Goal: Use online tool/utility: Utilize a website feature to perform a specific function

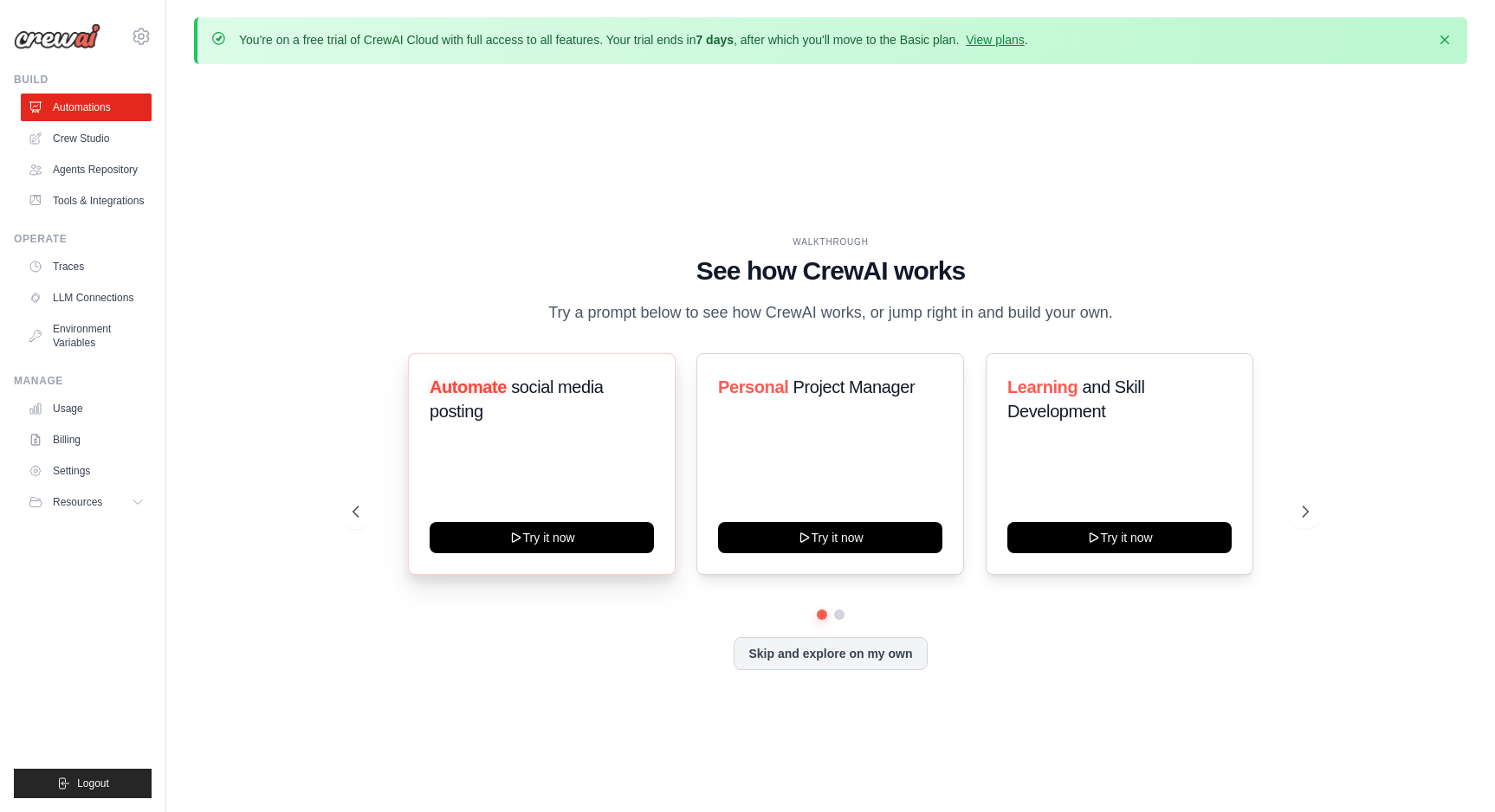
click at [617, 464] on div "Automate social media posting Try it now" at bounding box center [542, 464] width 267 height 222
click at [583, 529] on button "Try it now" at bounding box center [542, 536] width 224 height 31
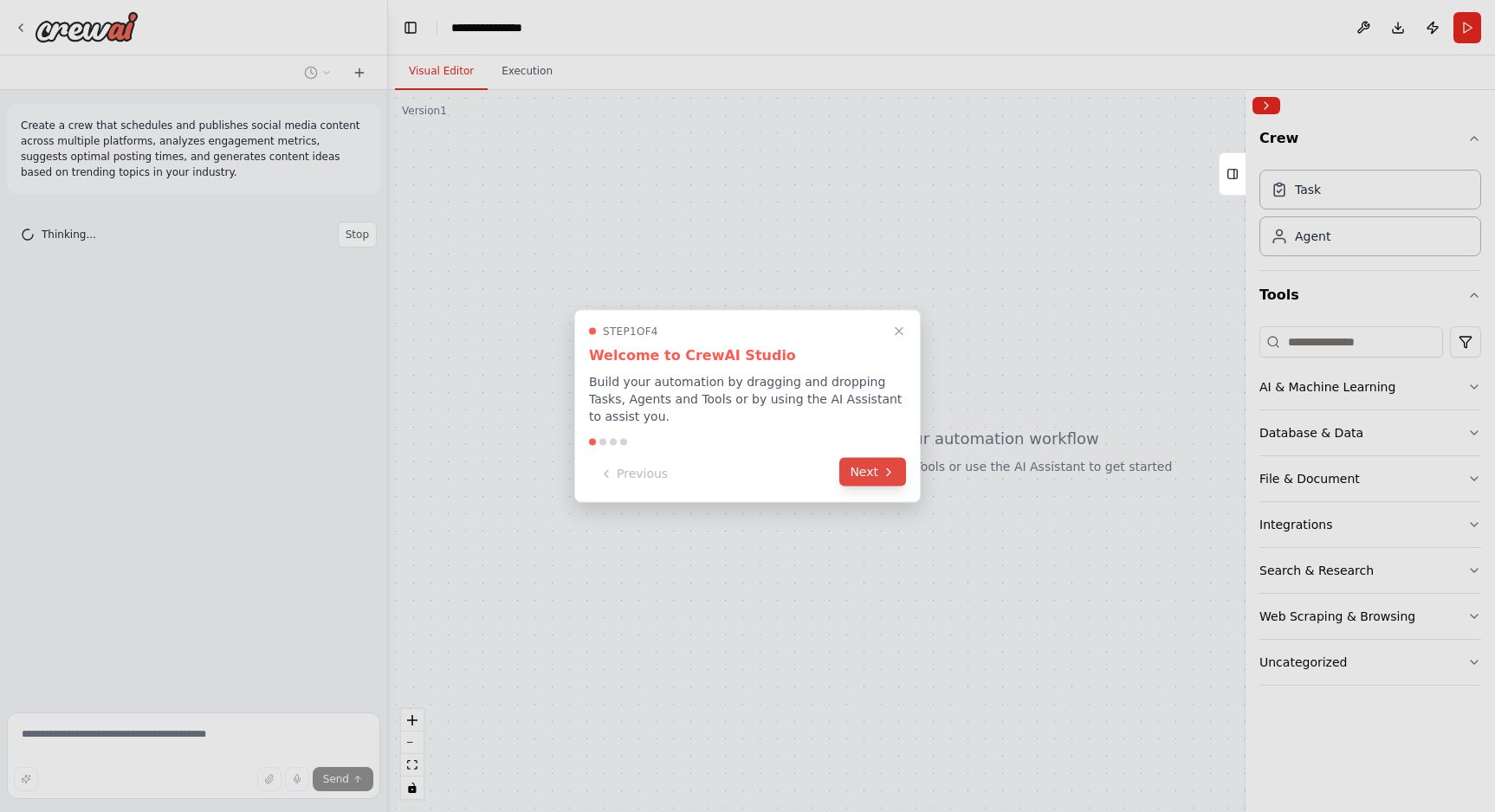
click at [880, 473] on button "Next" at bounding box center [872, 473] width 66 height 29
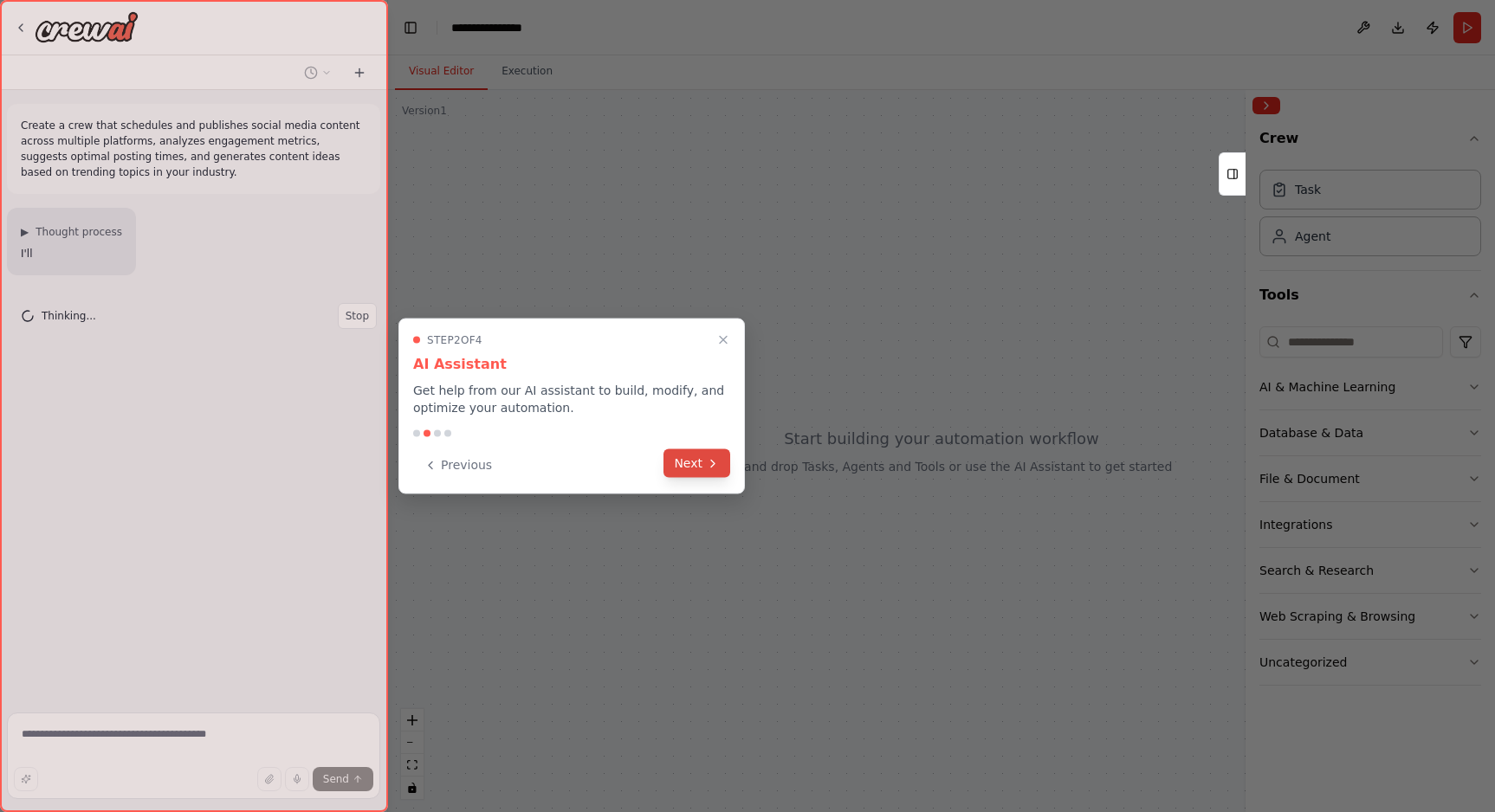
click at [710, 464] on icon at bounding box center [713, 463] width 13 height 13
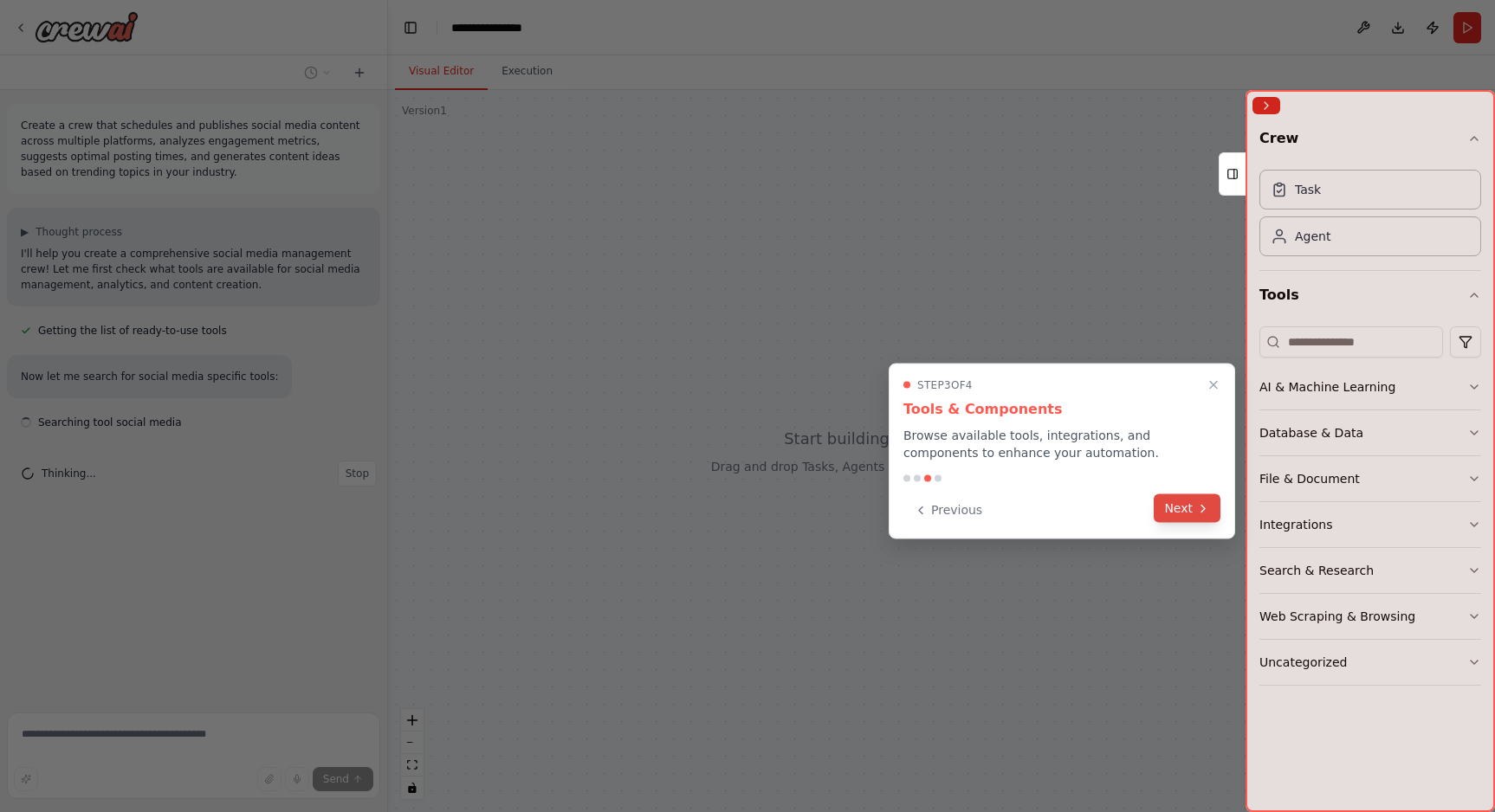
click at [1197, 504] on icon at bounding box center [1202, 508] width 13 height 13
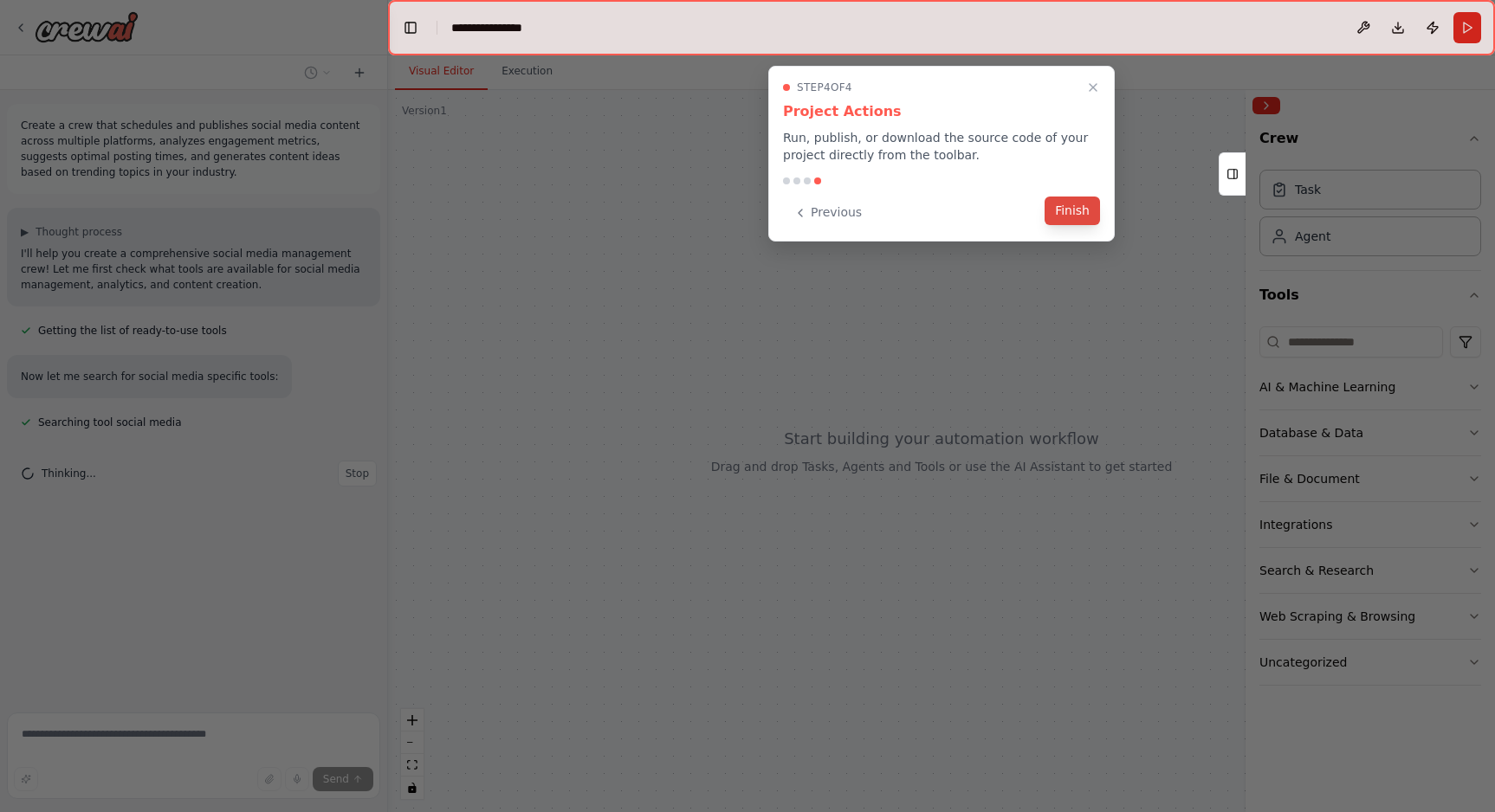
click at [1086, 210] on button "Finish" at bounding box center [1072, 211] width 56 height 29
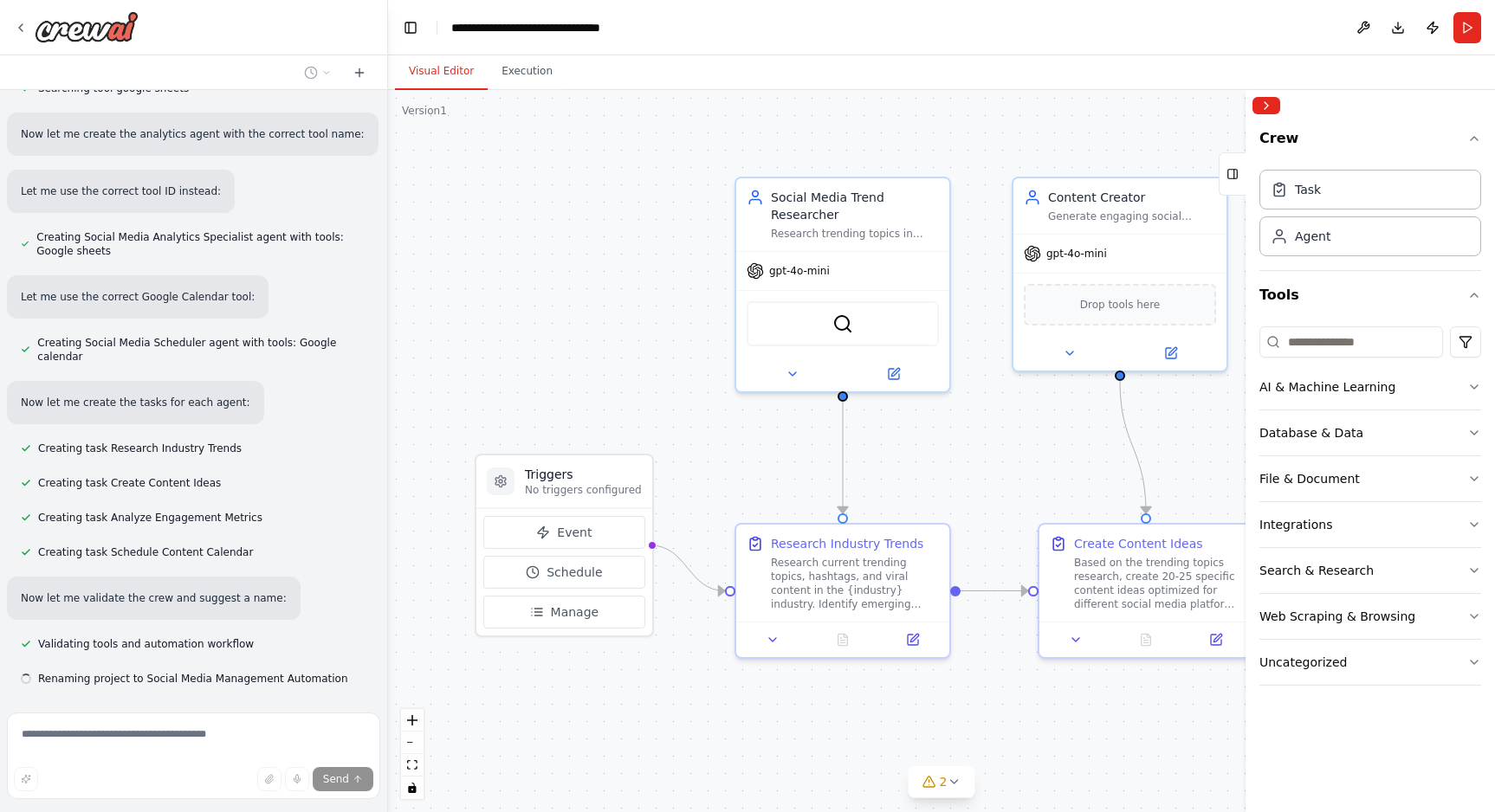
scroll to position [1112, 0]
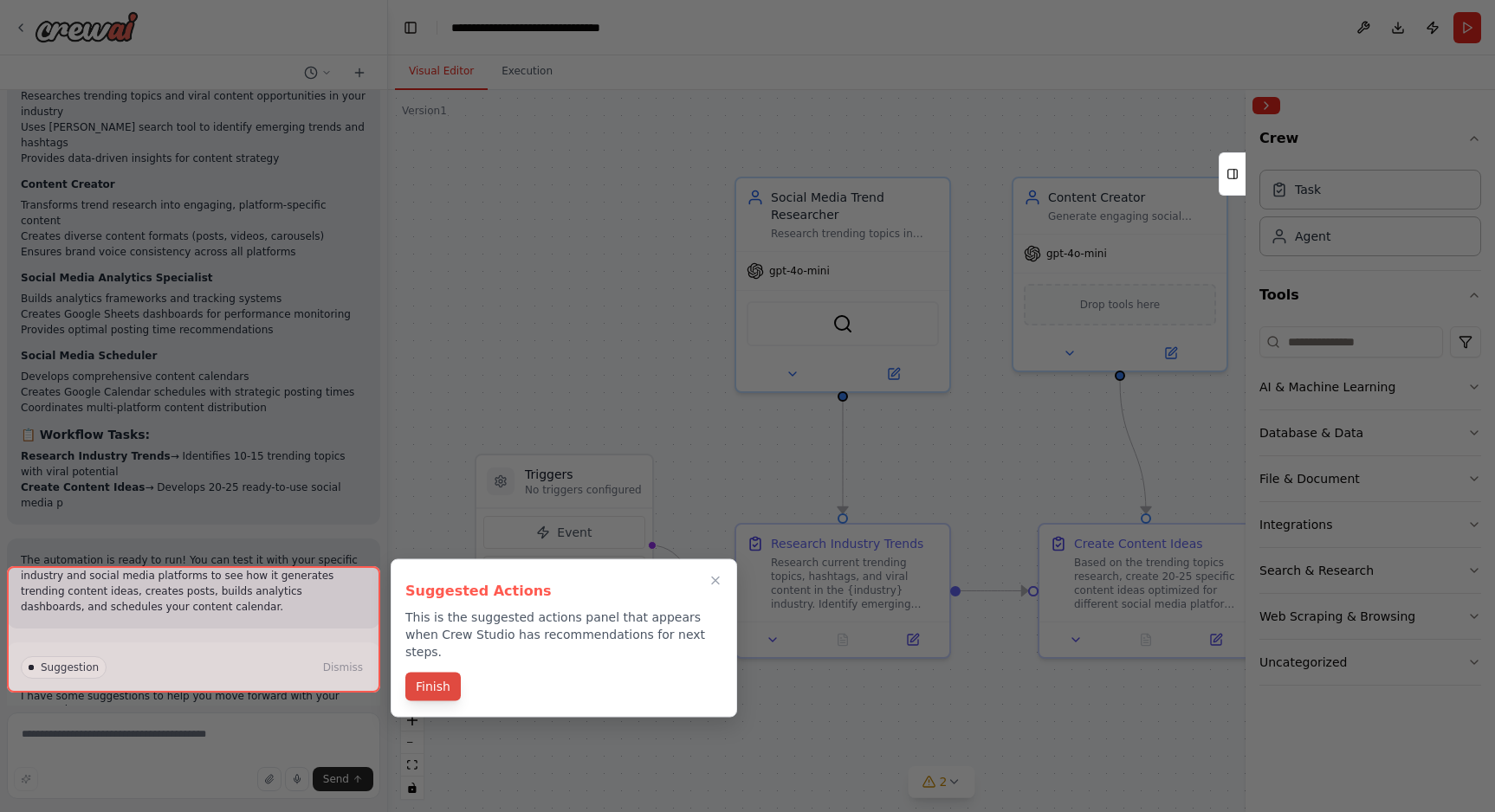
click at [444, 673] on button "Finish" at bounding box center [433, 687] width 56 height 29
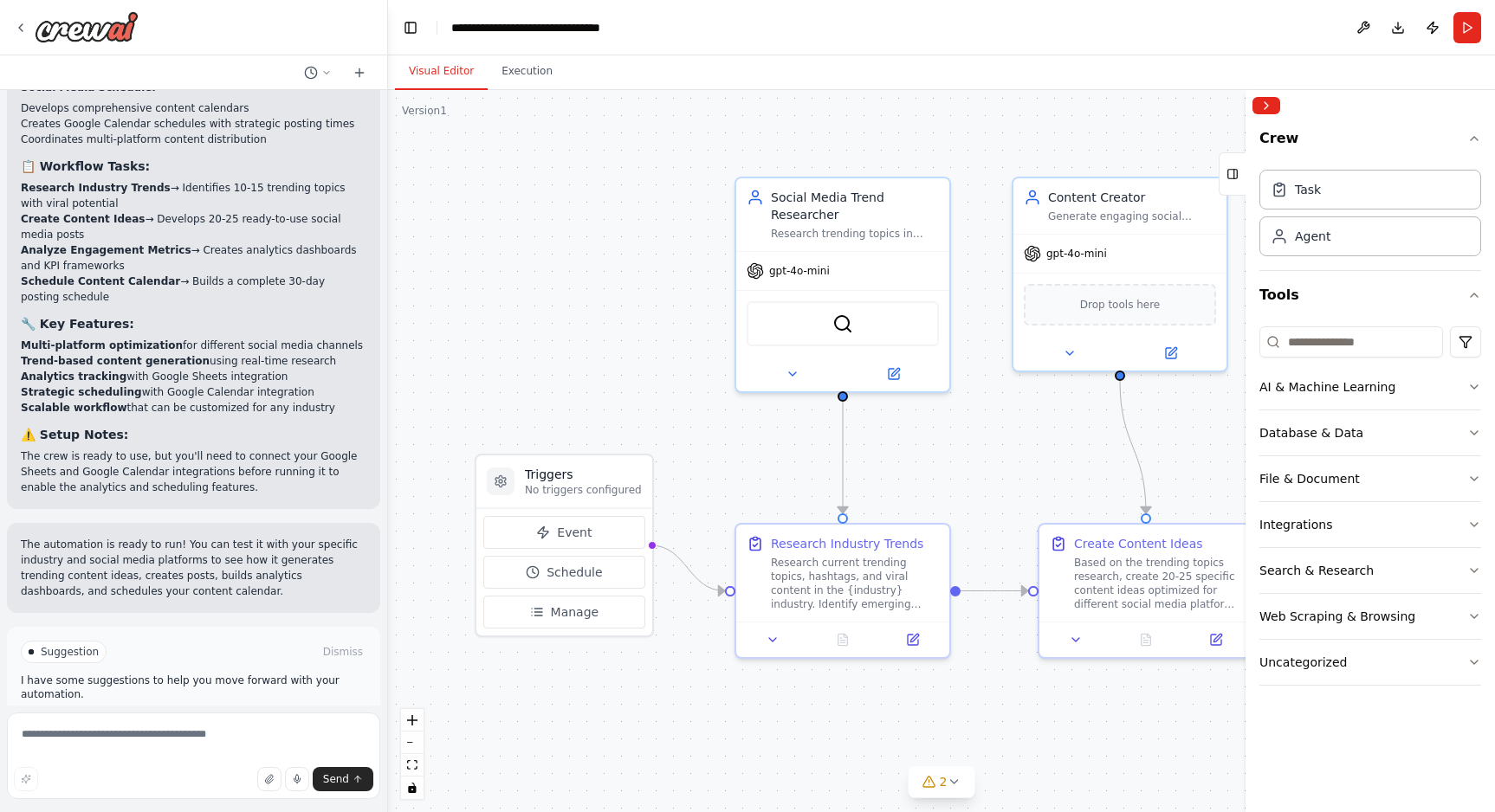
click at [267, 712] on button "Run Automation" at bounding box center [193, 725] width 345 height 28
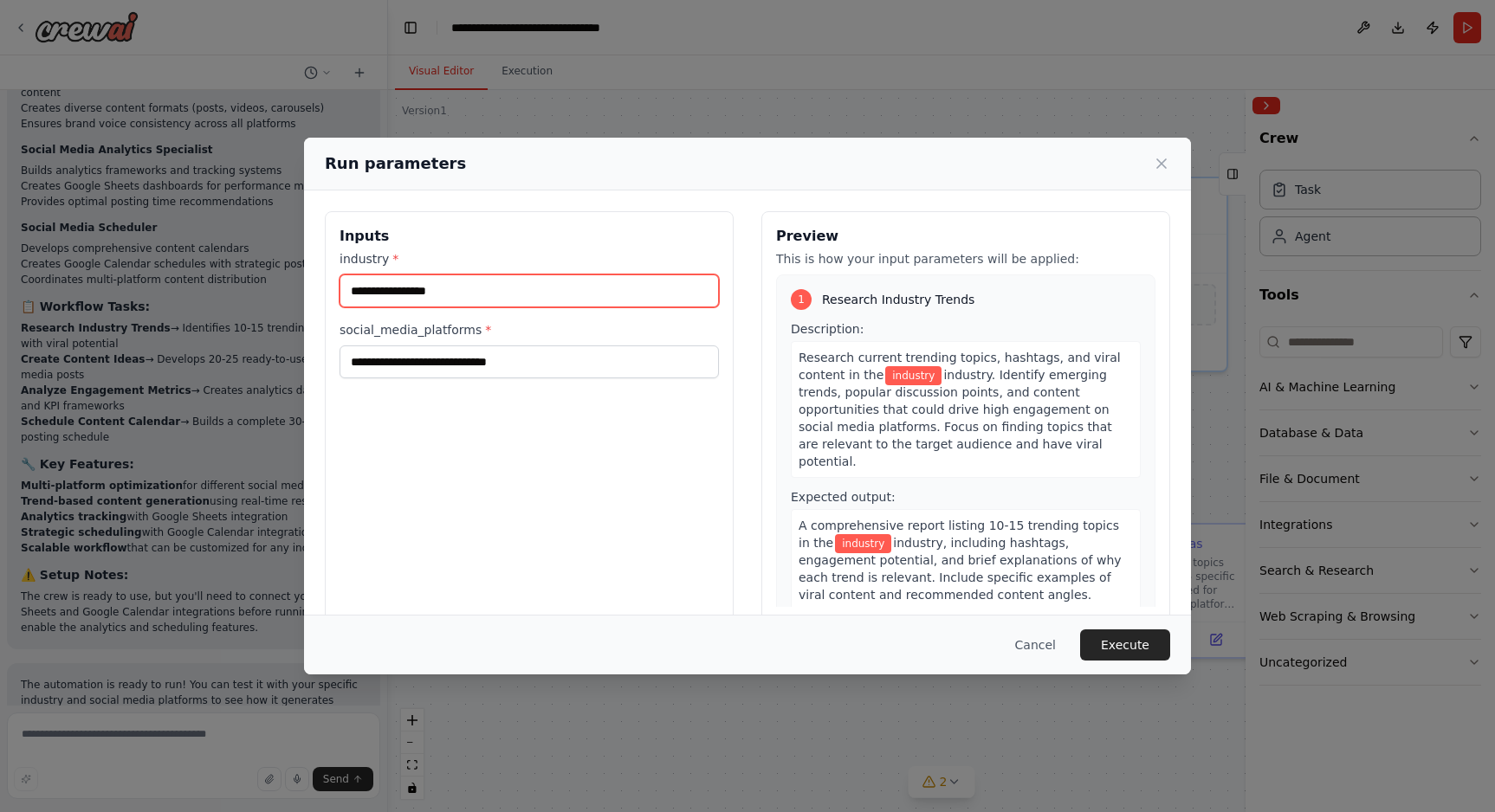
click at [476, 286] on input "industry *" at bounding box center [529, 291] width 380 height 33
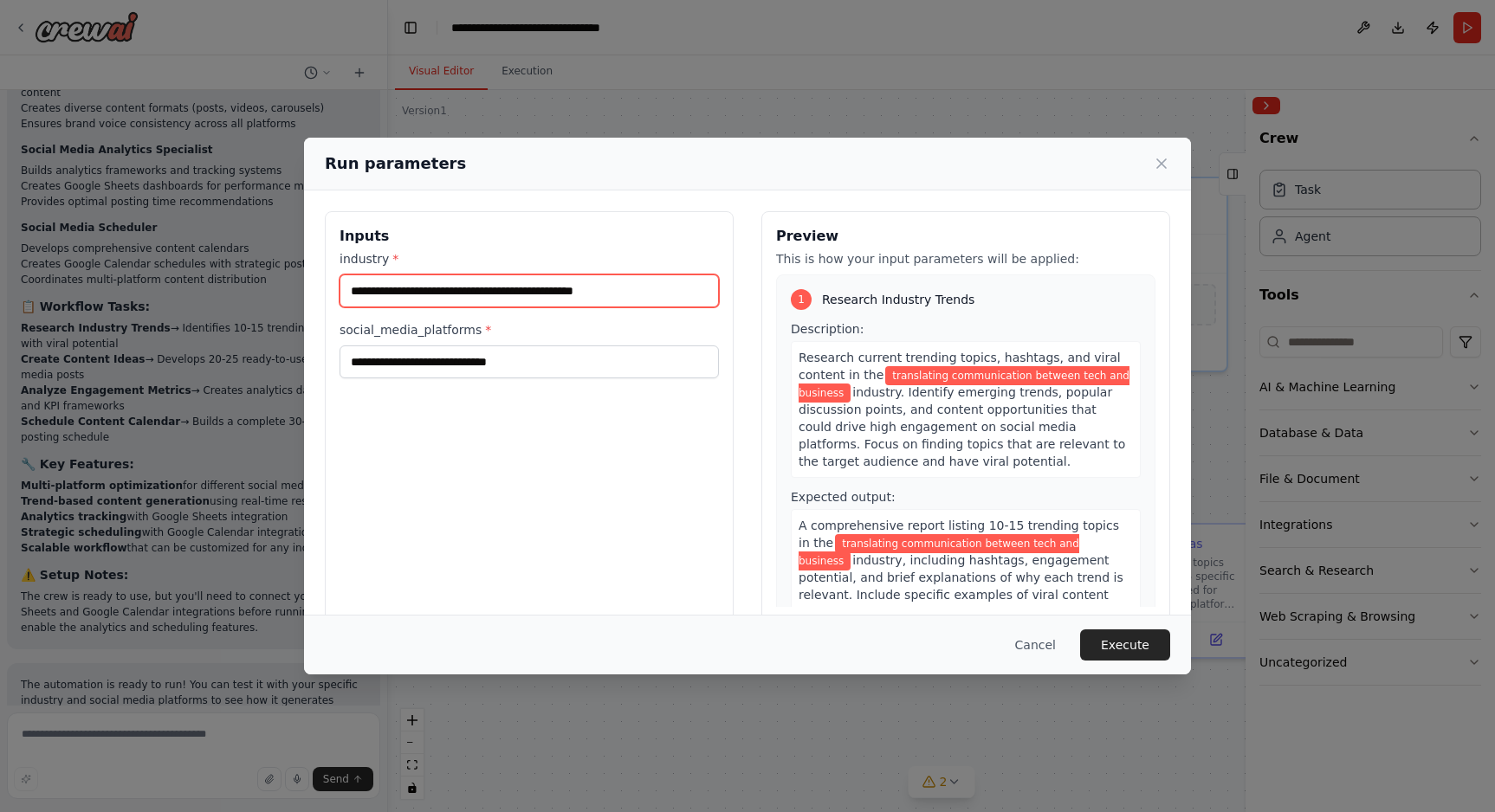
type input "**********"
click at [872, 368] on span "Research current trending topics, hashtags, and viral content in the" at bounding box center [959, 366] width 322 height 31
click at [860, 378] on span "Research current trending topics, hashtags, and viral content in the" at bounding box center [959, 366] width 322 height 31
click at [862, 371] on span "Research current trending topics, hashtags, and viral content in the" at bounding box center [959, 366] width 322 height 31
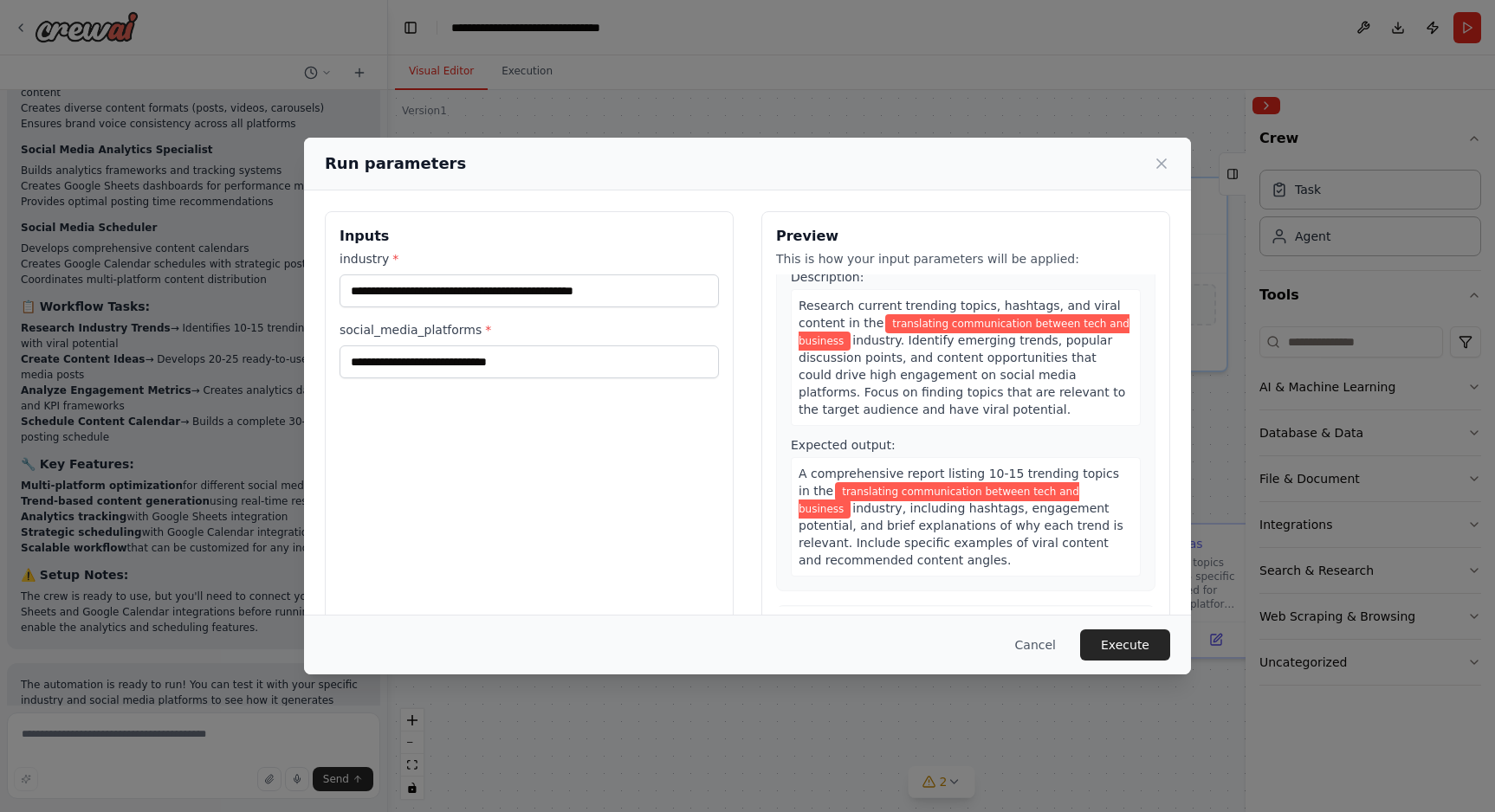
scroll to position [56, 0]
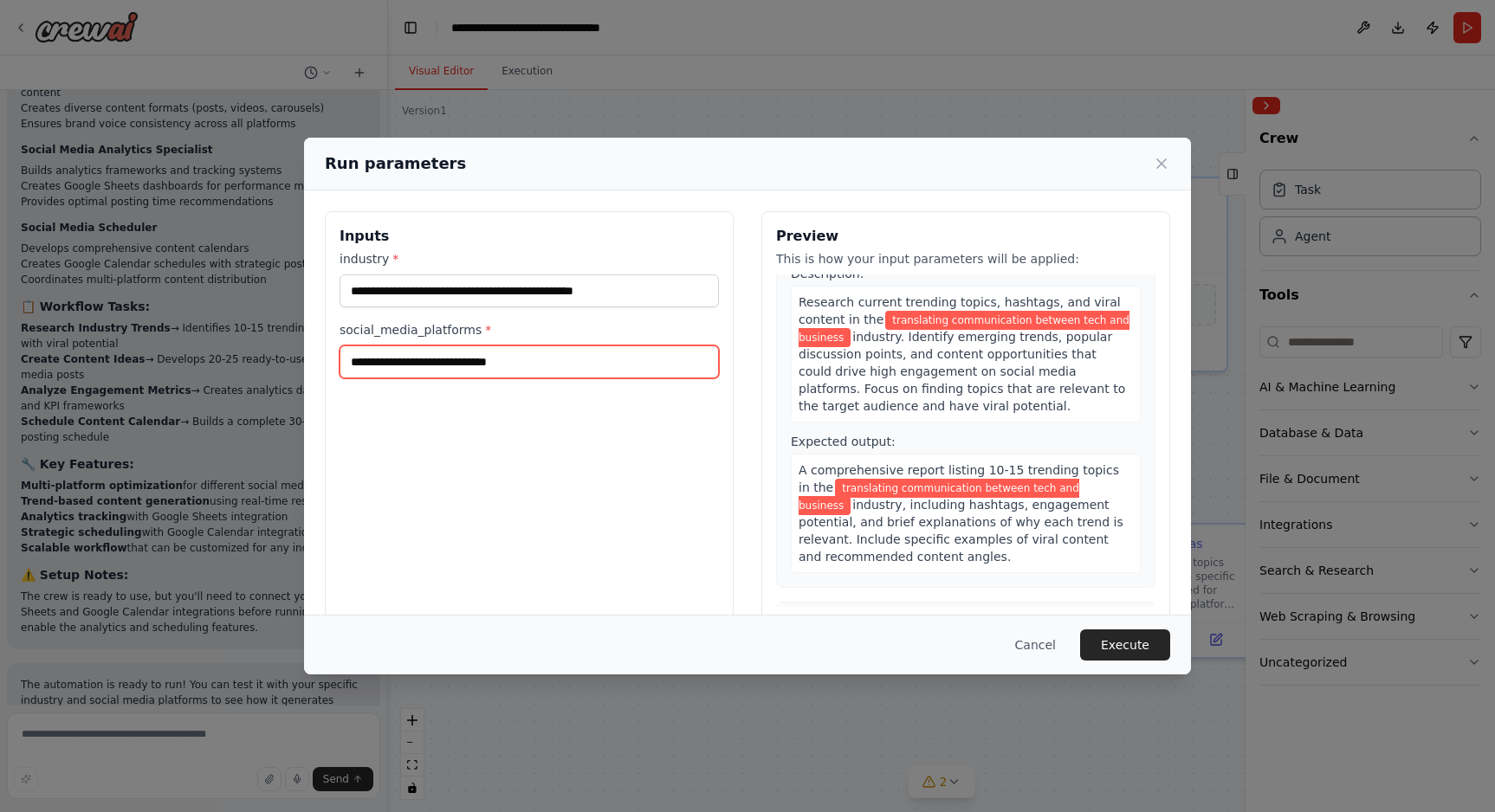
click at [362, 360] on input "social_media_platforms *" at bounding box center [529, 362] width 380 height 33
type input "*******"
click at [550, 523] on div "**********" at bounding box center [529, 415] width 409 height 410
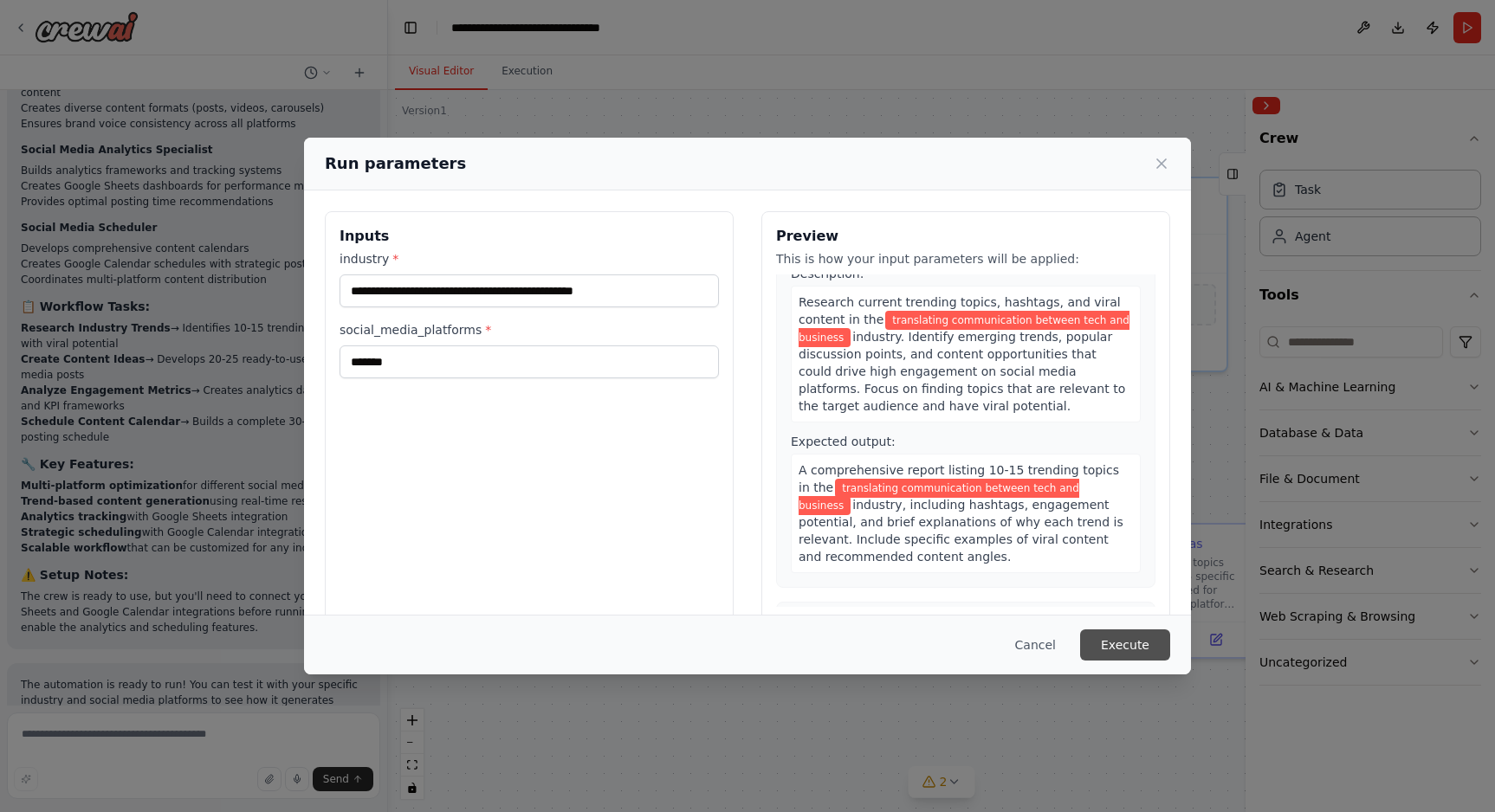
click at [1128, 650] on button "Execute" at bounding box center [1125, 645] width 90 height 31
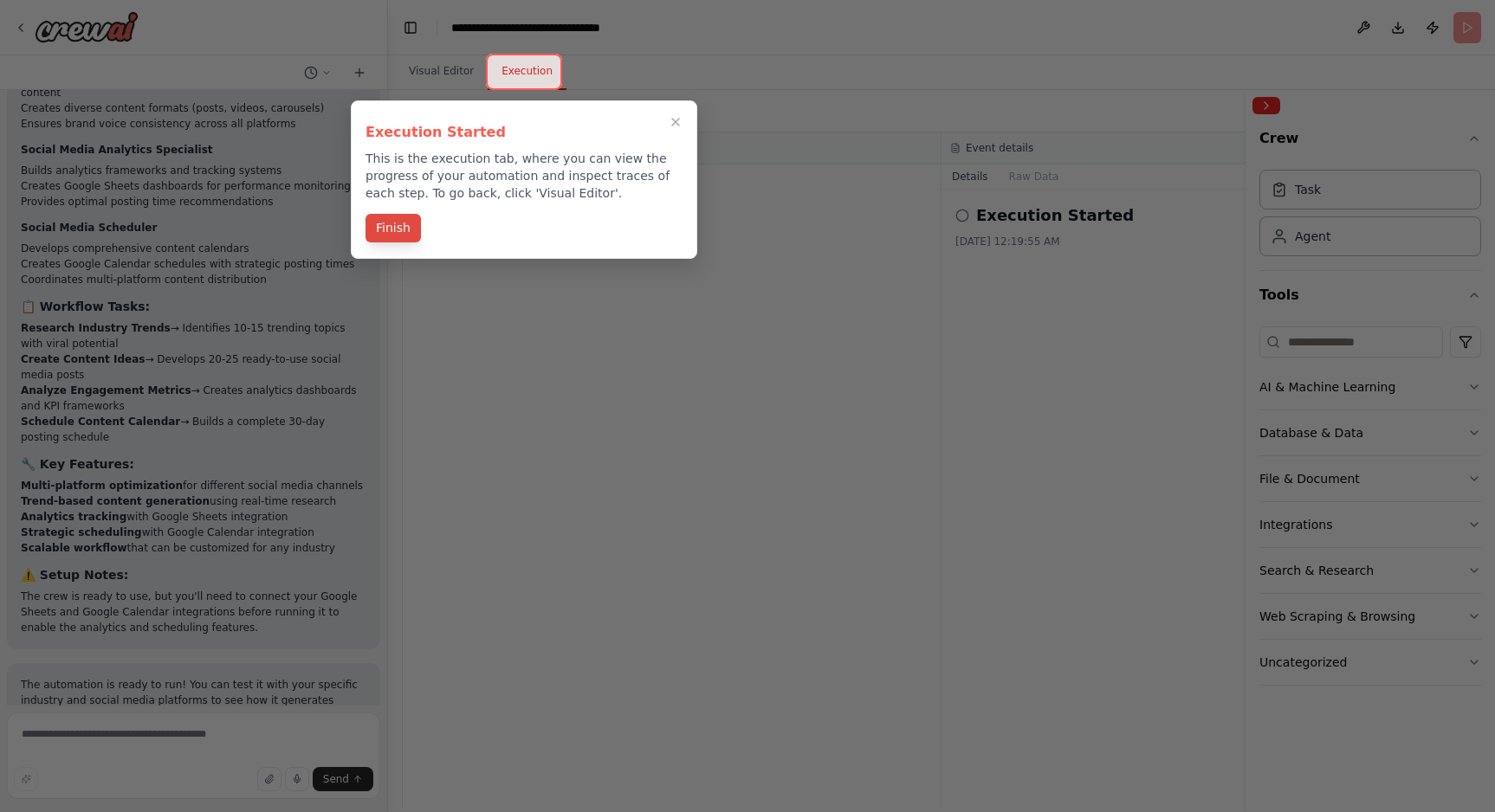
click at [408, 231] on button "Finish" at bounding box center [393, 228] width 56 height 29
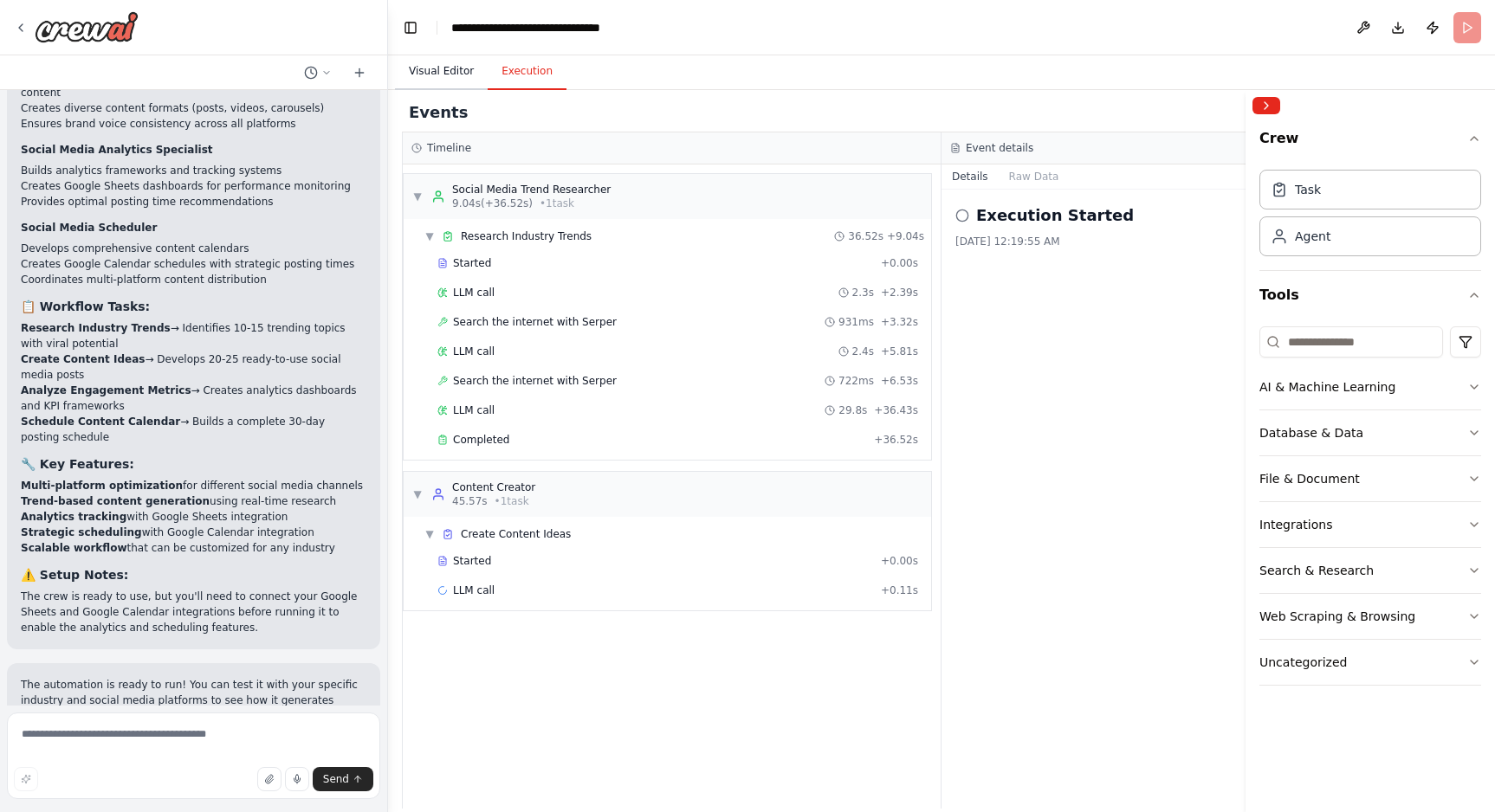
click at [434, 77] on button "Visual Editor" at bounding box center [441, 72] width 92 height 37
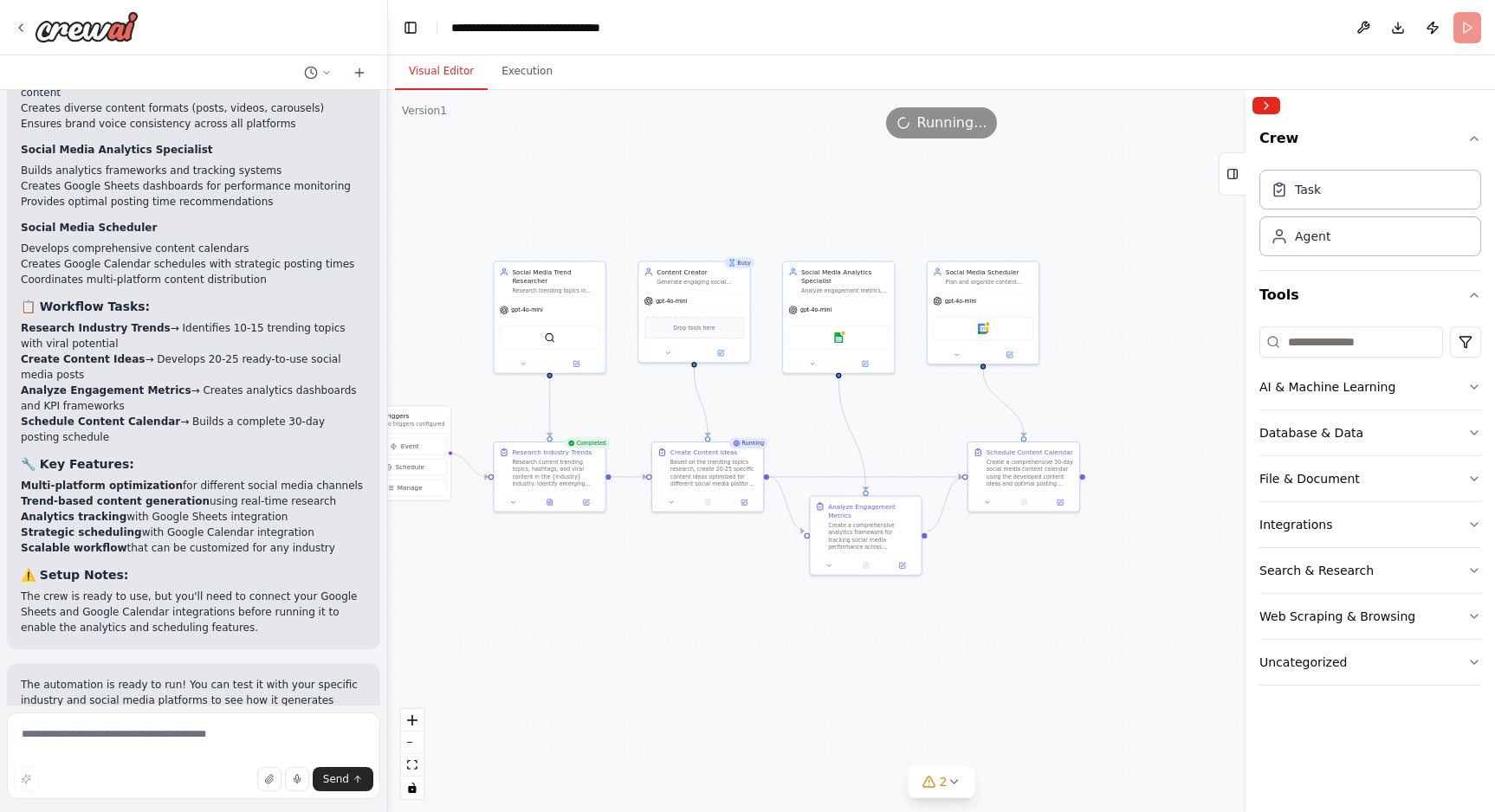
drag, startPoint x: 994, startPoint y: 342, endPoint x: 683, endPoint y: 236, distance: 328.6
click at [683, 236] on div ".deletable-edge-delete-btn { width: 20px; height: 20px; border: 0px solid #ffff…" at bounding box center [940, 450] width 1106 height 722
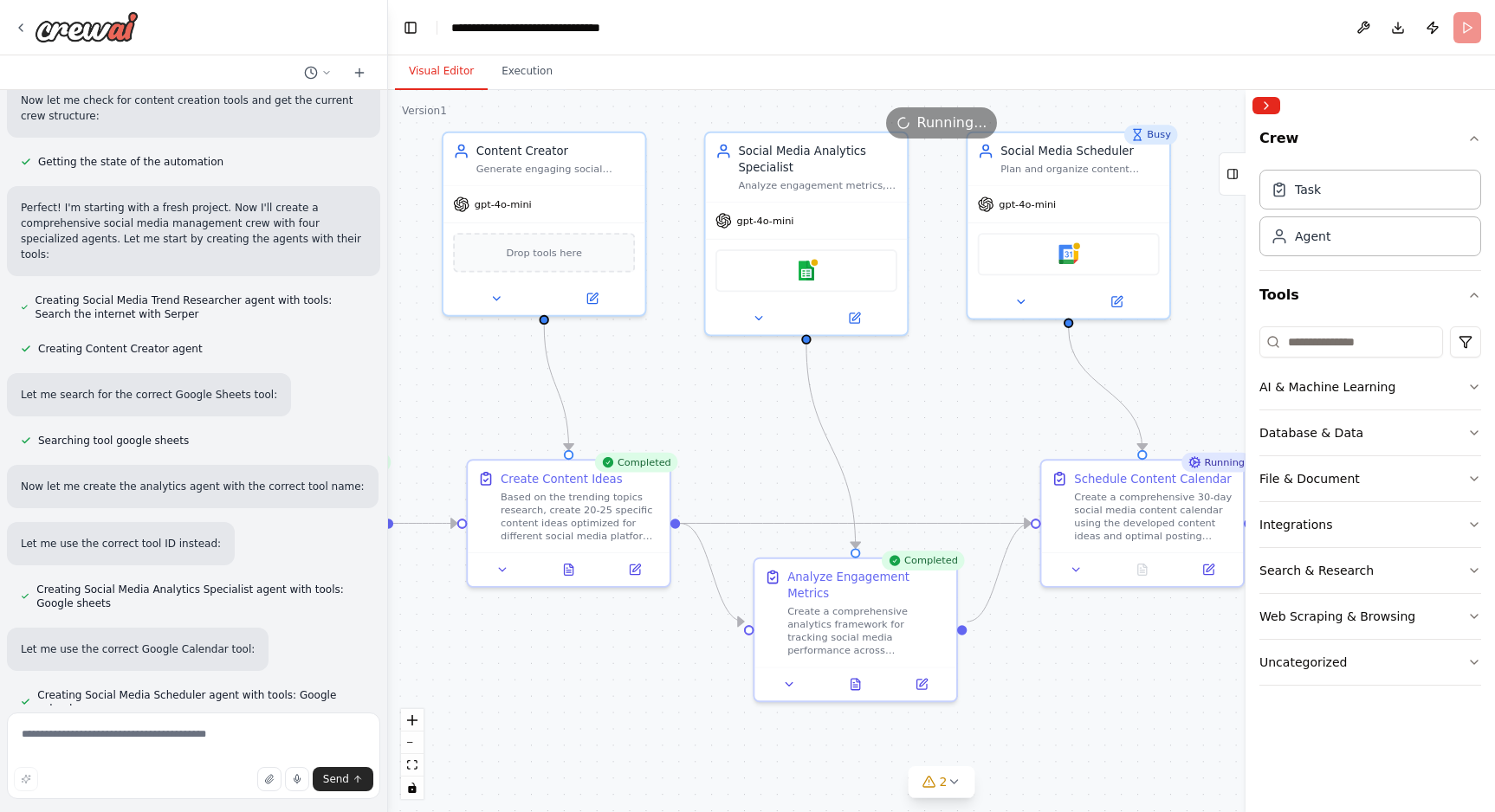
scroll to position [730, 0]
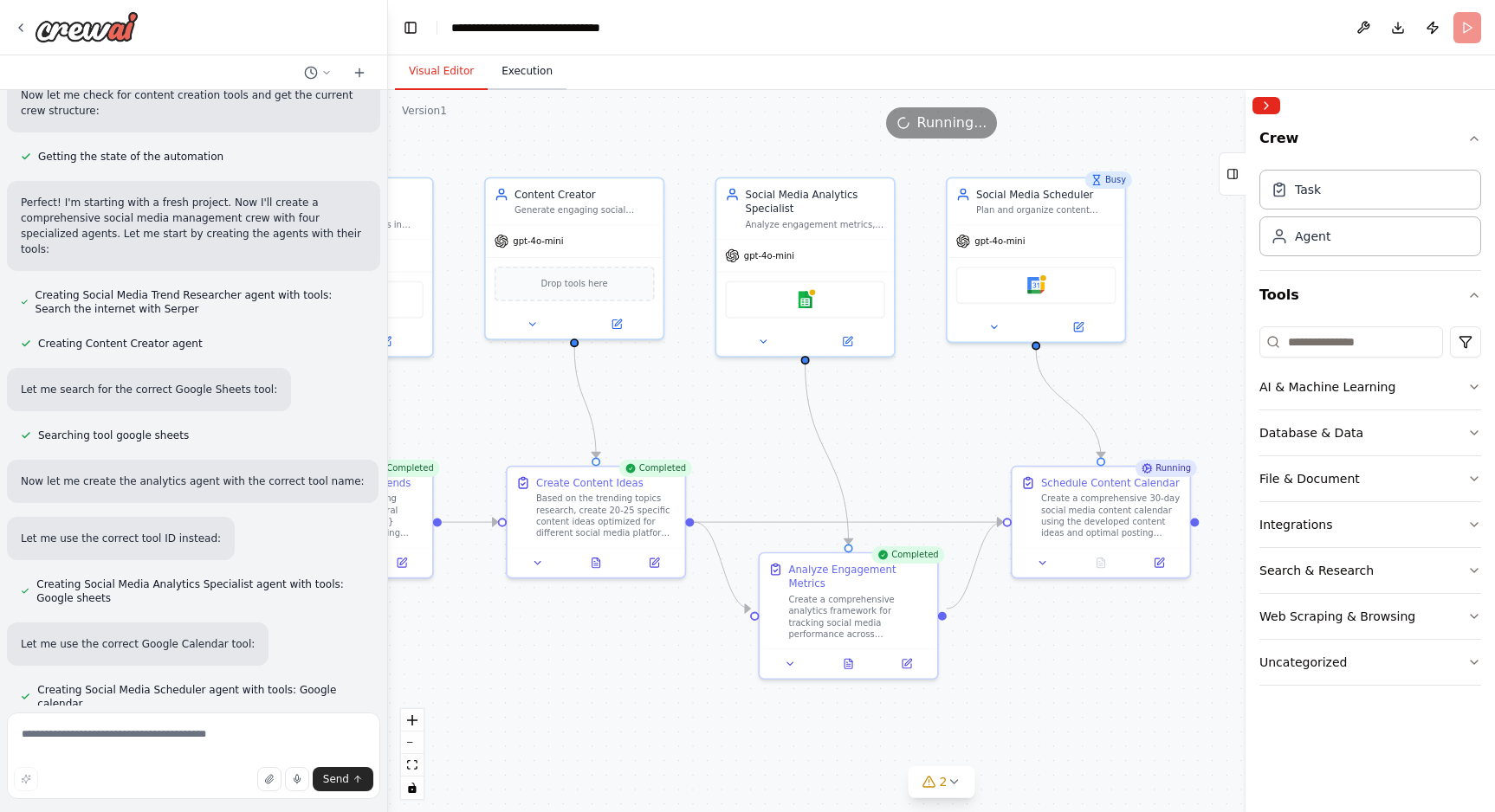
click at [511, 83] on button "Execution" at bounding box center [527, 72] width 79 height 37
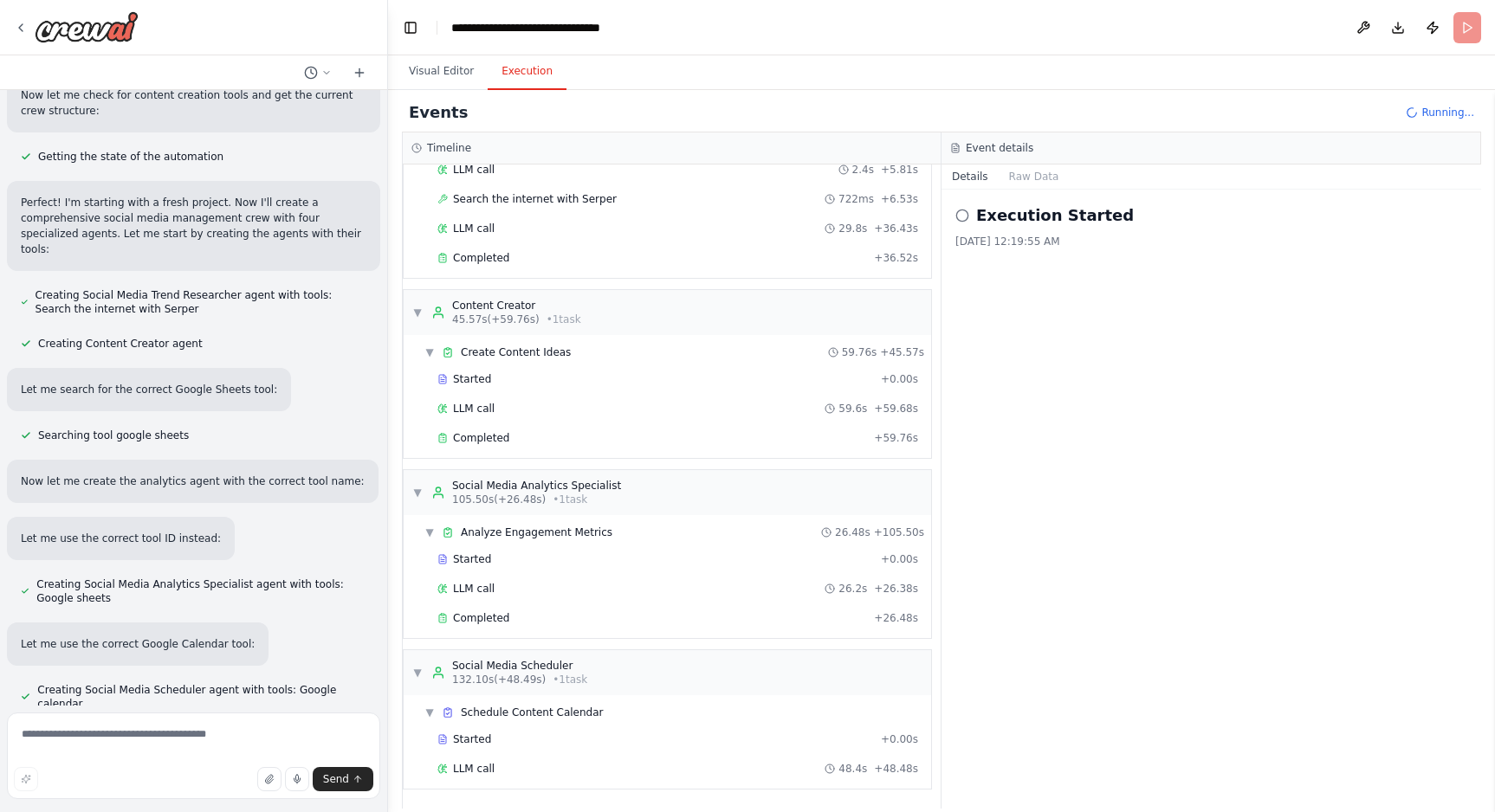
scroll to position [211, 0]
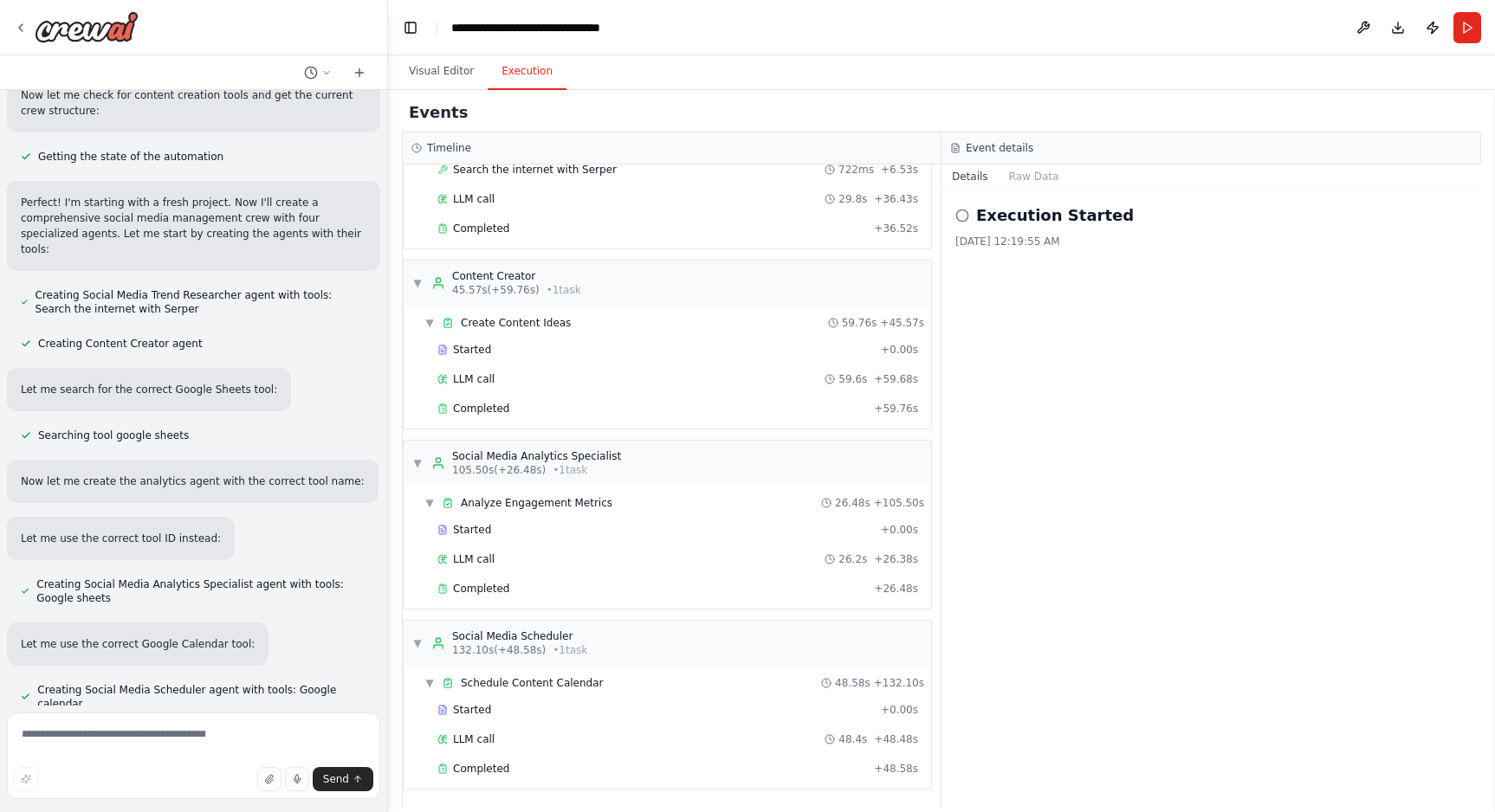
click at [1379, 20] on header "**********" at bounding box center [940, 28] width 1106 height 56
click at [434, 85] on button "Visual Editor" at bounding box center [441, 72] width 92 height 37
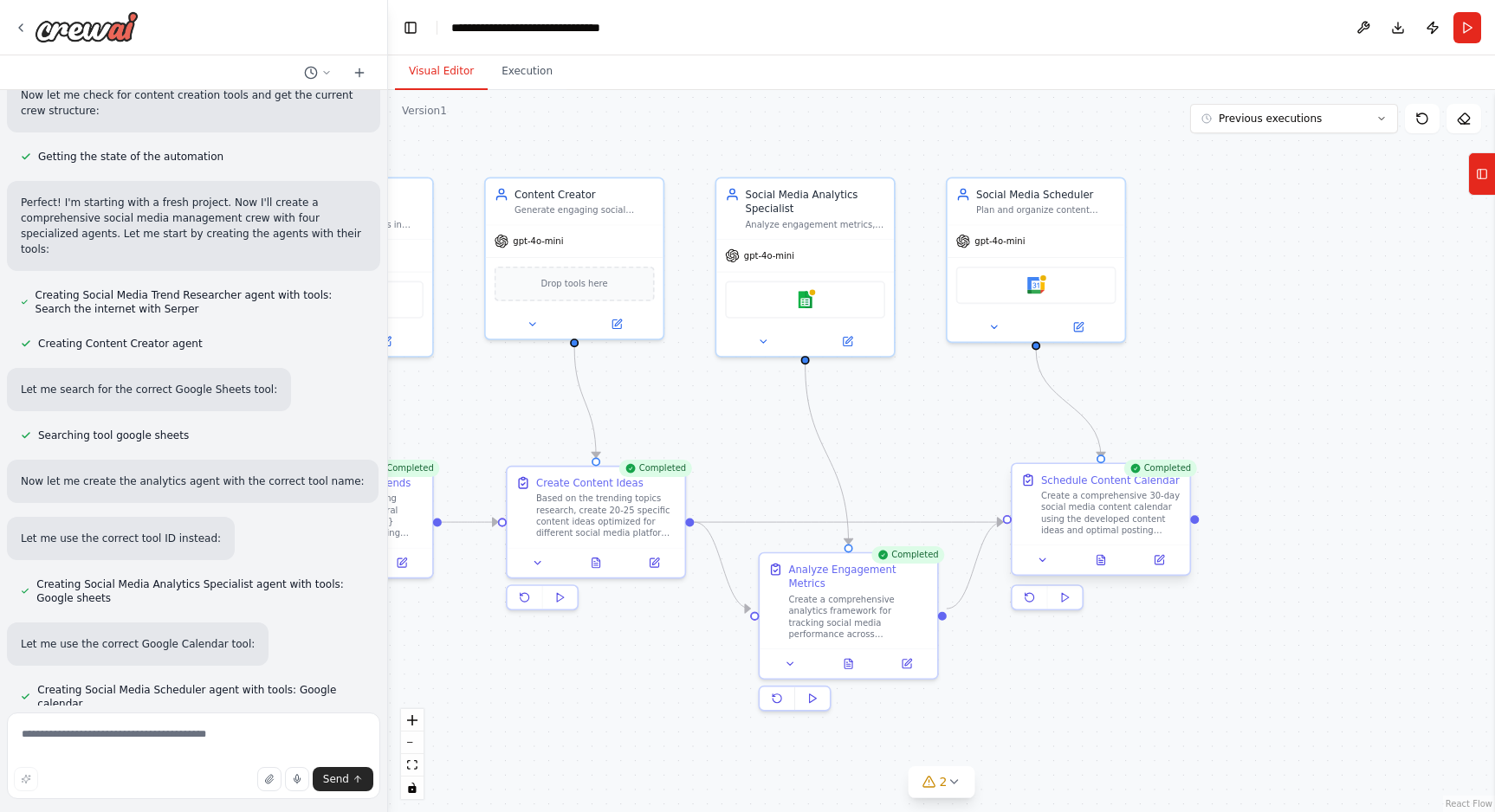
click at [1133, 510] on div "Create a comprehensive 30-day social media content calendar using the developed…" at bounding box center [1111, 512] width 140 height 46
click at [1166, 559] on button at bounding box center [1158, 560] width 49 height 17
click at [1106, 563] on icon at bounding box center [1100, 560] width 12 height 12
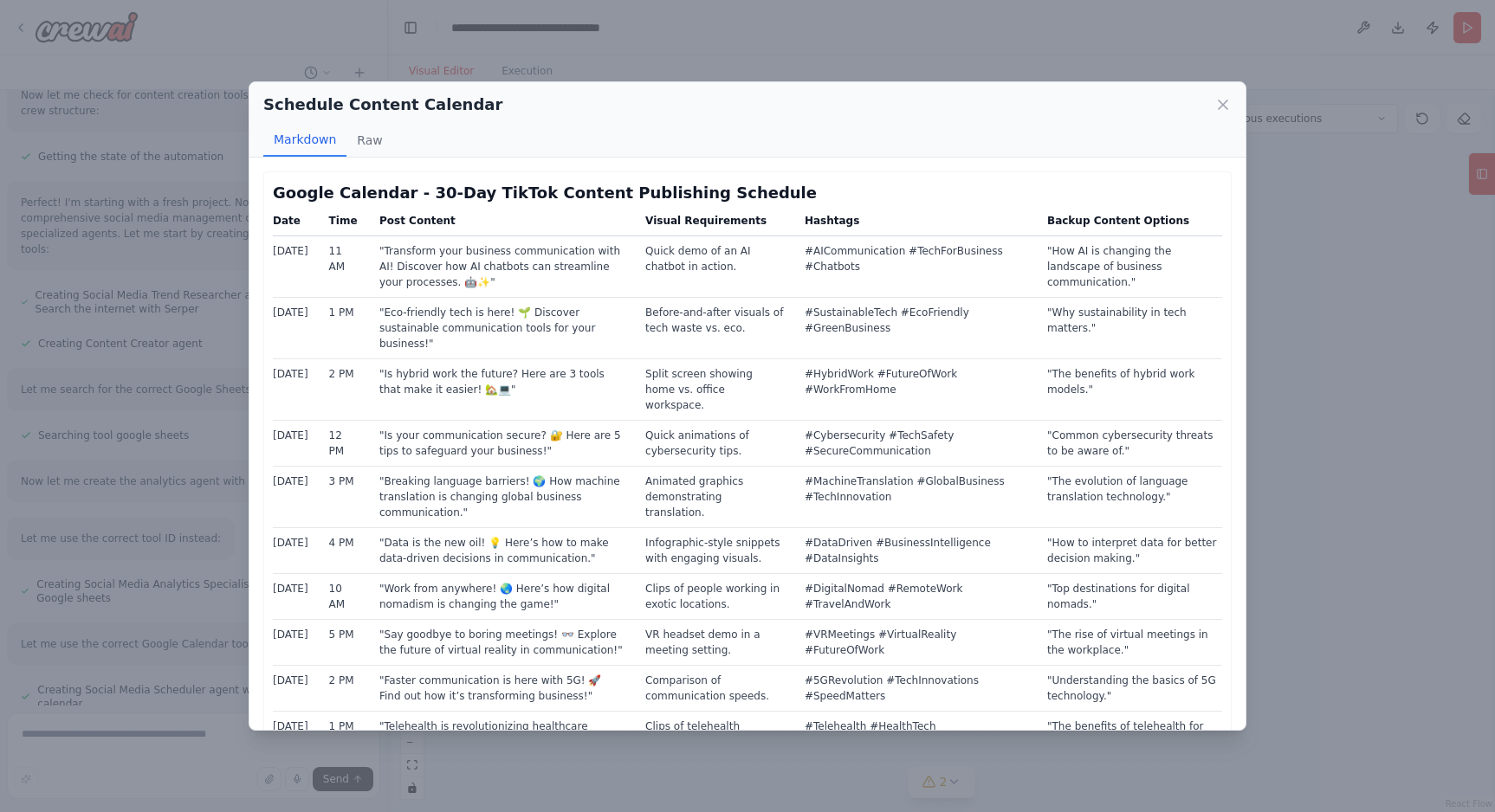
click at [1231, 99] on div "Schedule Content Calendar Markdown Raw" at bounding box center [748, 120] width 996 height 75
click at [1224, 104] on icon at bounding box center [1223, 105] width 9 height 9
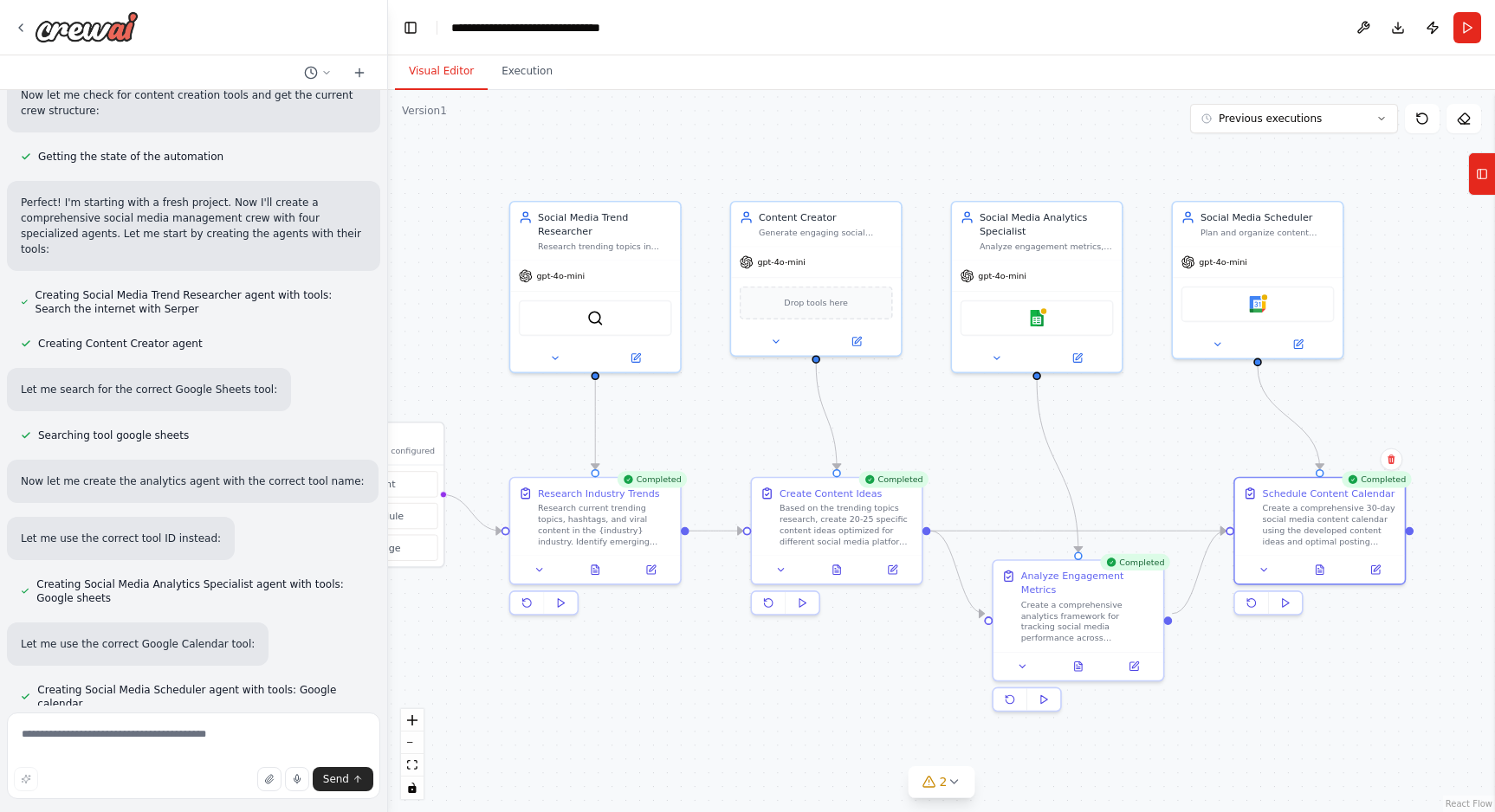
drag, startPoint x: 863, startPoint y: 389, endPoint x: 1085, endPoint y: 410, distance: 223.0
click at [1101, 417] on div ".deletable-edge-delete-btn { width: 20px; height: 20px; border: 0px solid #ffff…" at bounding box center [940, 450] width 1106 height 722
click at [596, 237] on div "Social Media Trend Researcher Research trending topics in {industry} industry a…" at bounding box center [606, 229] width 135 height 41
click at [562, 358] on button at bounding box center [555, 355] width 78 height 16
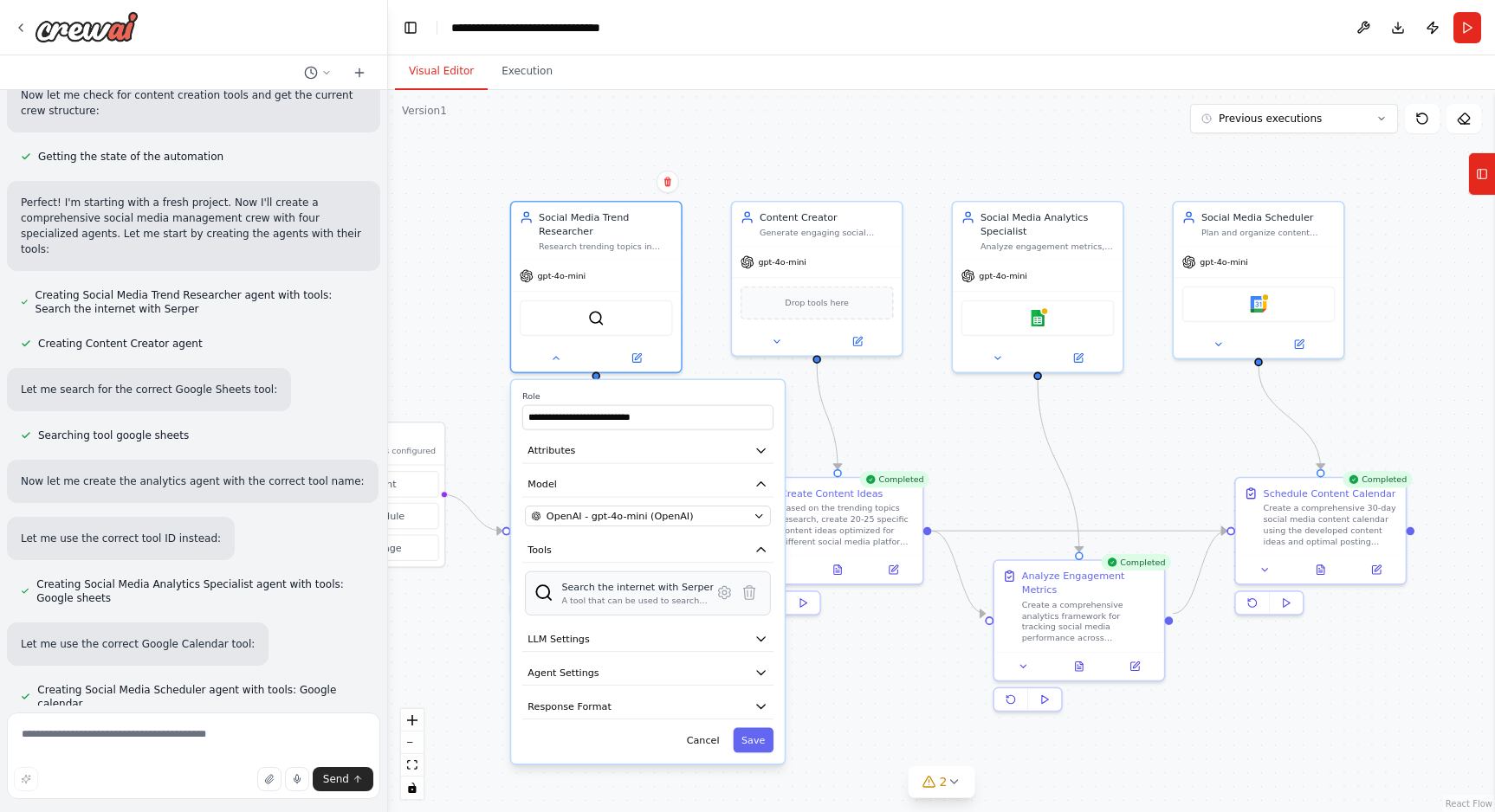
click at [648, 596] on div "A tool that can be used to search the internet with a search_query. Supports di…" at bounding box center [637, 601] width 153 height 12
click at [723, 595] on icon at bounding box center [724, 592] width 4 height 4
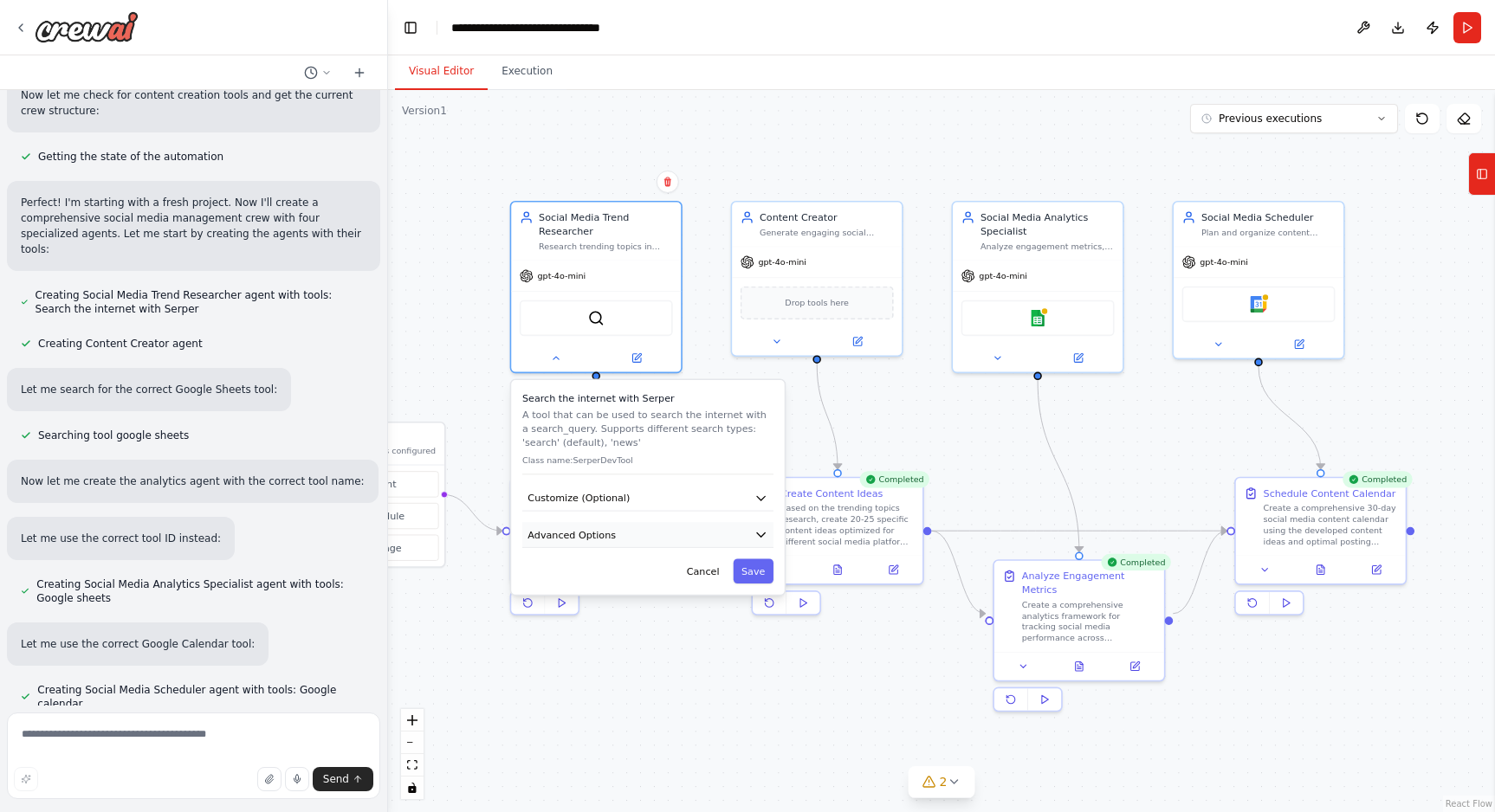
click at [691, 546] on button "Advanced Options" at bounding box center [648, 535] width 251 height 25
